Goal: Task Accomplishment & Management: Manage account settings

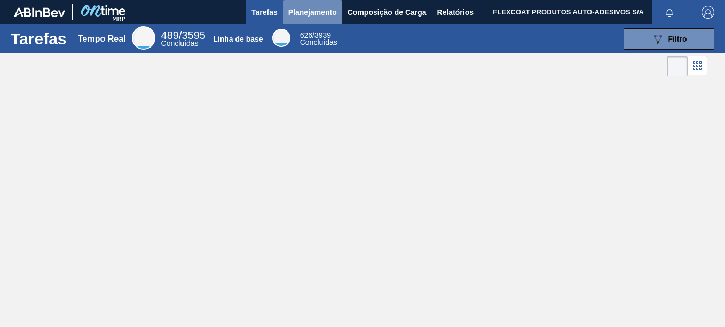
click at [309, 14] on span "Planejamento" at bounding box center [312, 12] width 49 height 13
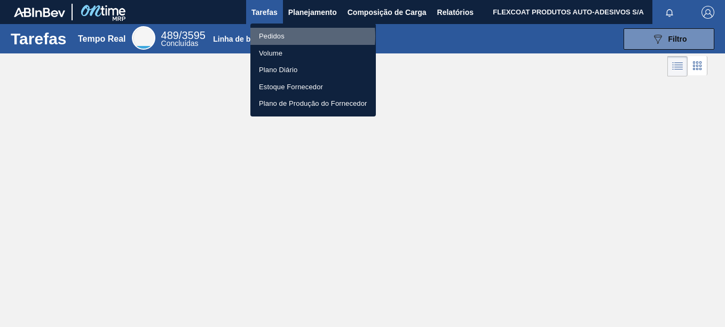
click at [280, 36] on li "Pedidos" at bounding box center [312, 36] width 125 height 17
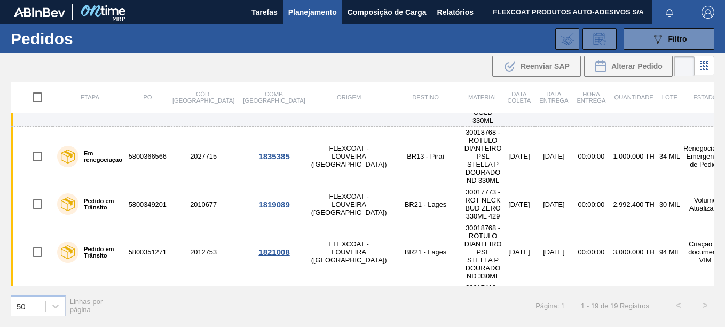
scroll to position [160, 0]
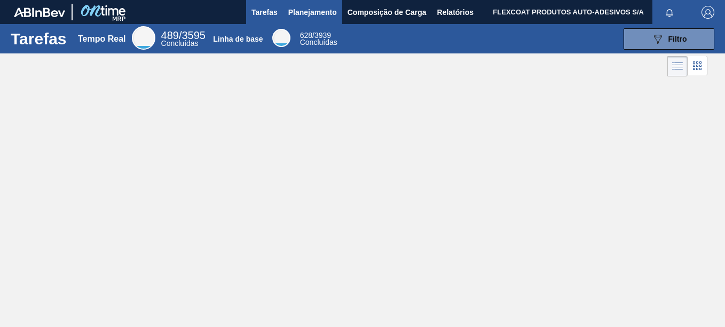
click at [302, 17] on span "Planejamento" at bounding box center [312, 12] width 49 height 13
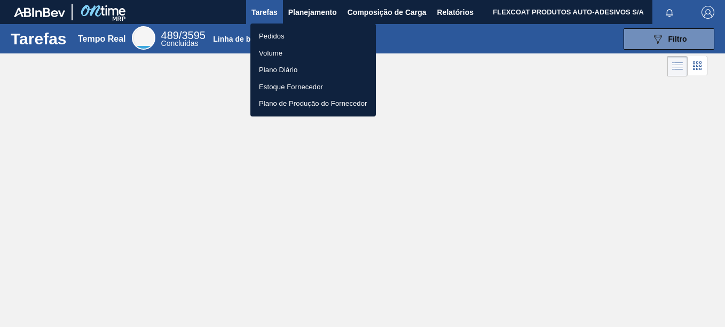
click at [274, 33] on li "Pedidos" at bounding box center [312, 36] width 125 height 17
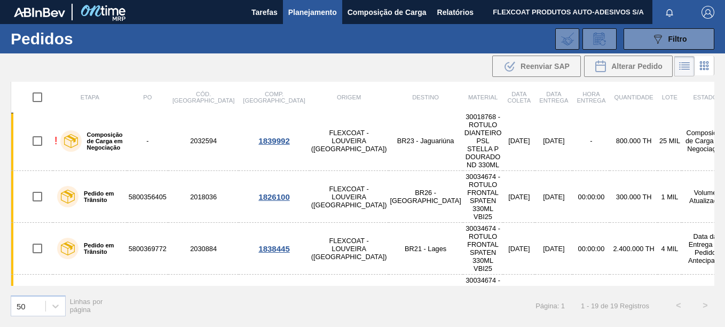
scroll to position [406, 0]
